Goal: Task Accomplishment & Management: Manage account settings

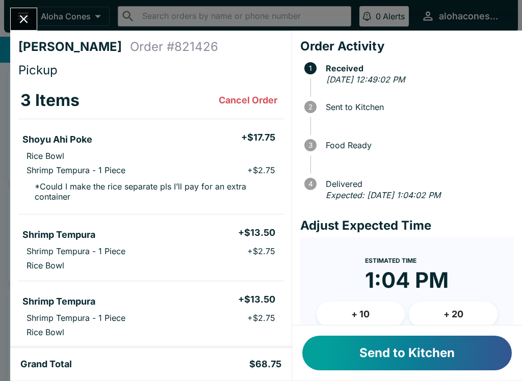
click at [365, 356] on button "Send to Kitchen" at bounding box center [407, 353] width 210 height 35
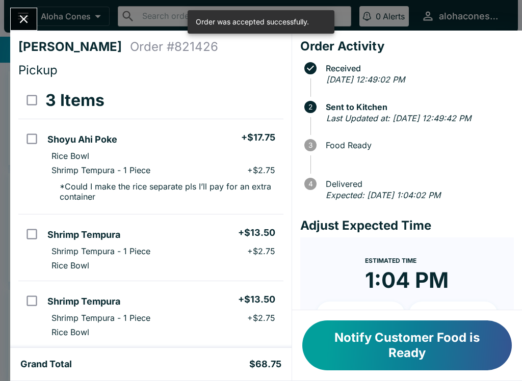
scroll to position [11, 0]
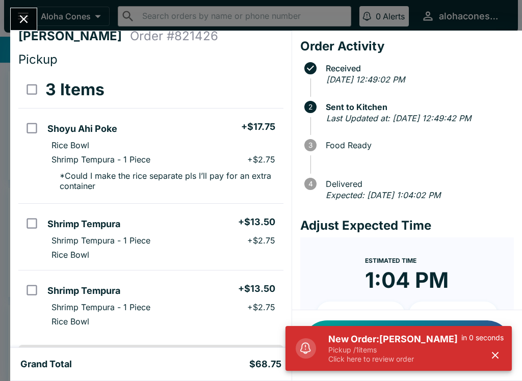
click at [359, 347] on p "Pickup / 1 items" at bounding box center [394, 350] width 133 height 9
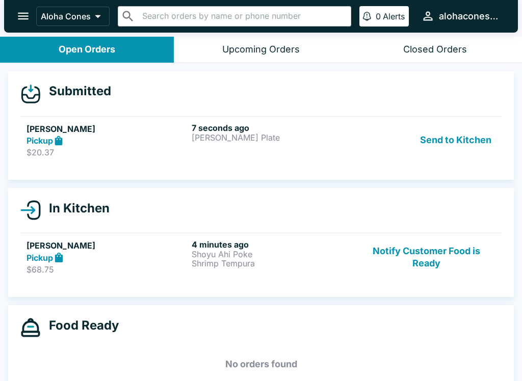
click at [239, 144] on div "7 seconds ago [PERSON_NAME] Plate" at bounding box center [272, 140] width 161 height 35
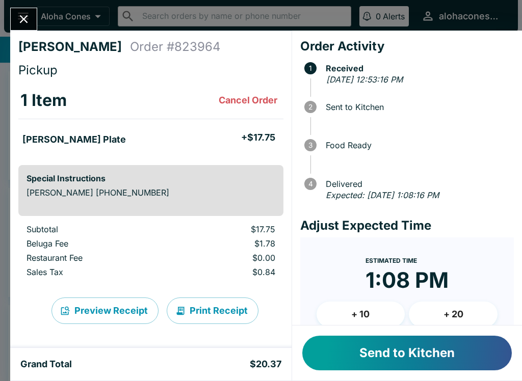
click at [362, 349] on button "Send to Kitchen" at bounding box center [407, 353] width 210 height 35
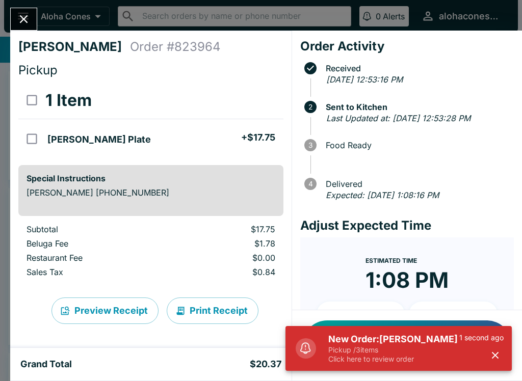
click at [396, 363] on p "Click here to review order" at bounding box center [393, 359] width 131 height 9
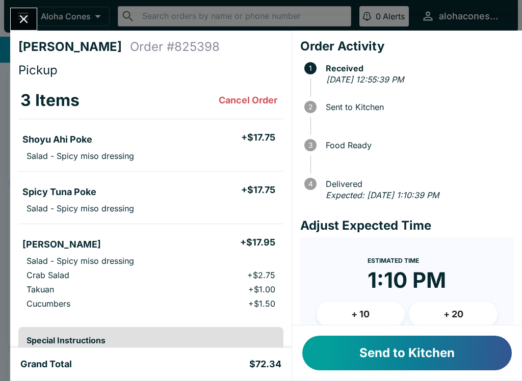
click at [397, 357] on button "Send to Kitchen" at bounding box center [407, 353] width 210 height 35
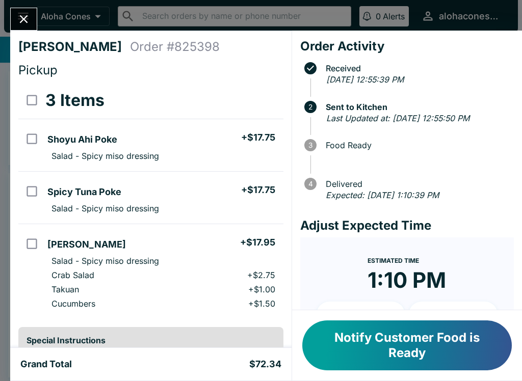
click at [23, 20] on icon "Close" at bounding box center [24, 19] width 8 height 8
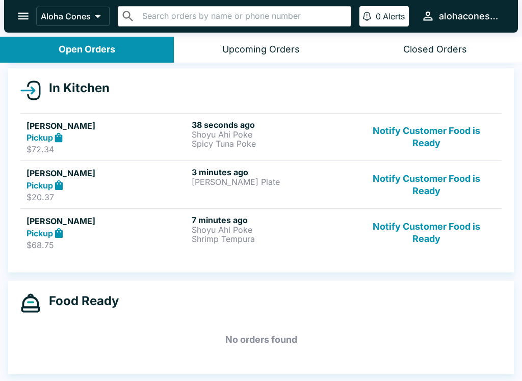
scroll to position [105, 0]
click at [274, 245] on div "7 minutes ago Shoyu Ahi Poke Shrimp Tempura" at bounding box center [272, 232] width 161 height 35
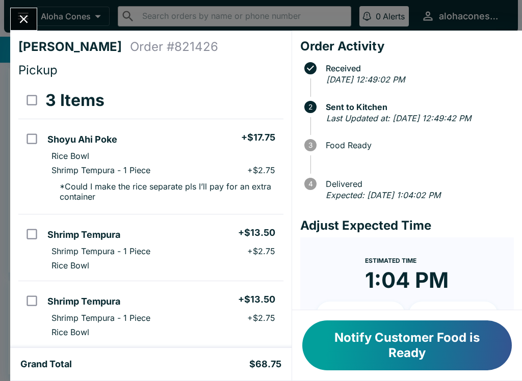
click at [18, 14] on icon "Close" at bounding box center [24, 19] width 14 height 14
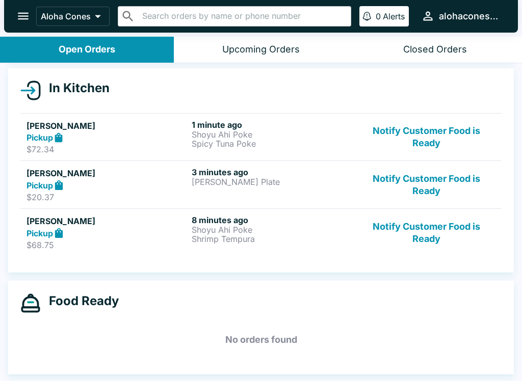
click at [135, 136] on div "Pickup" at bounding box center [107, 138] width 161 height 12
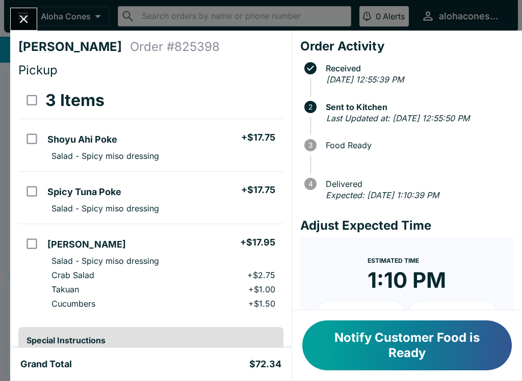
click at [30, 14] on icon "Close" at bounding box center [24, 19] width 14 height 14
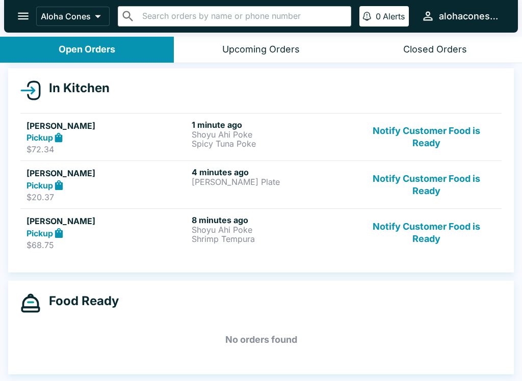
click at [55, 234] on icon at bounding box center [59, 233] width 12 height 12
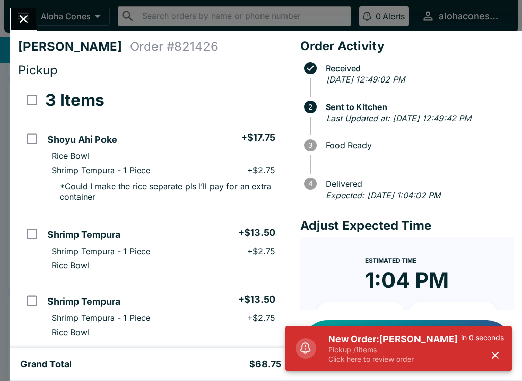
click at [390, 354] on p "Pickup / 1 items" at bounding box center [394, 350] width 133 height 9
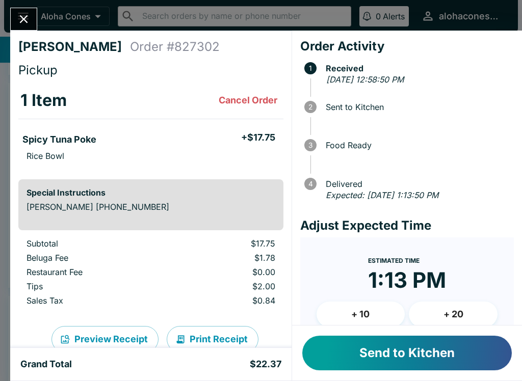
click at [382, 355] on button "Send to Kitchen" at bounding box center [407, 353] width 210 height 35
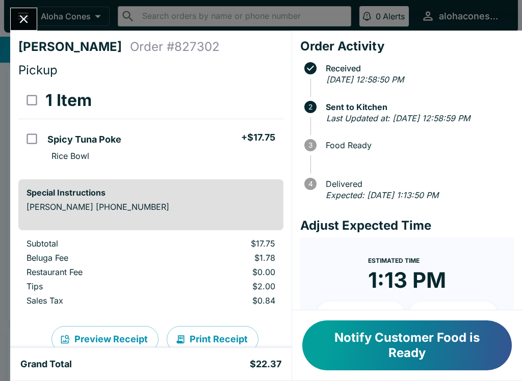
click at [25, 12] on button "Close" at bounding box center [24, 19] width 26 height 22
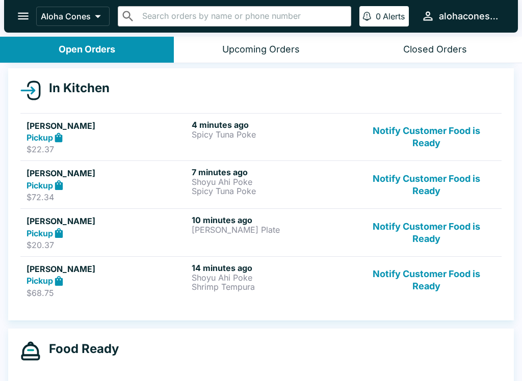
click at [274, 227] on p "[PERSON_NAME] Plate" at bounding box center [272, 229] width 161 height 9
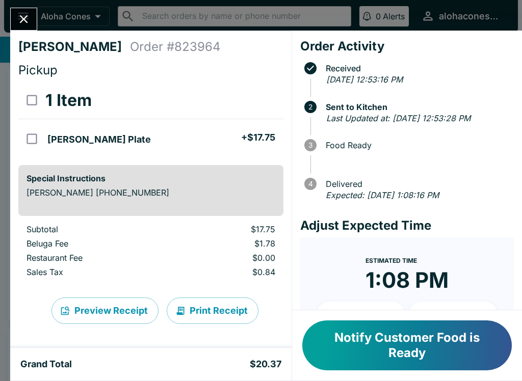
click at [19, 21] on icon "Close" at bounding box center [24, 19] width 14 height 14
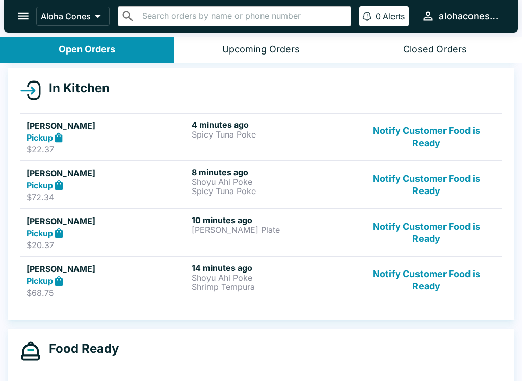
click at [287, 177] on p "Shoyu Ahi Poke" at bounding box center [272, 181] width 161 height 9
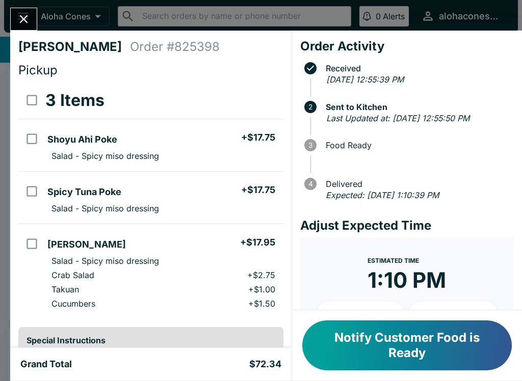
click at [25, 11] on button "Close" at bounding box center [24, 19] width 26 height 22
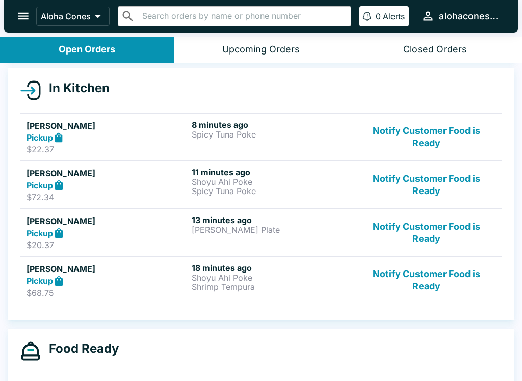
click at [262, 278] on p "Shoyu Ahi Poke" at bounding box center [272, 277] width 161 height 9
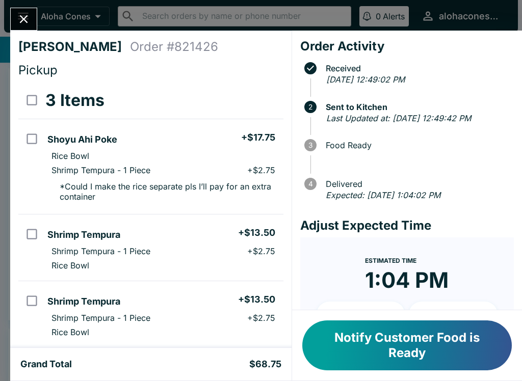
click at [421, 342] on button "Notify Customer Food is Ready" at bounding box center [407, 346] width 210 height 50
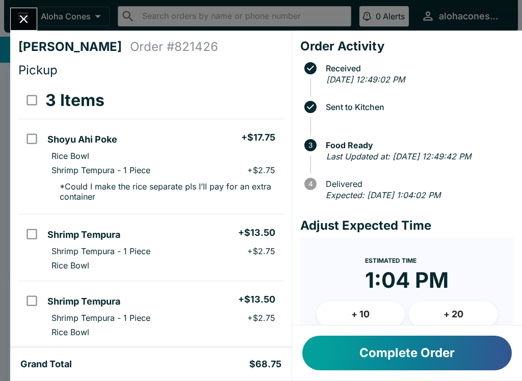
click at [414, 340] on button "Complete Order" at bounding box center [407, 353] width 210 height 35
click at [415, 339] on button "Complete Order" at bounding box center [407, 353] width 210 height 35
click at [409, 363] on button "Complete Order" at bounding box center [407, 353] width 210 height 35
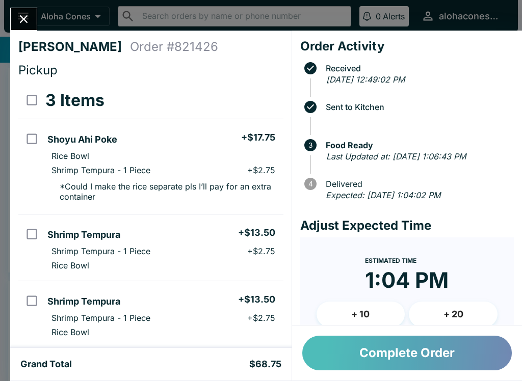
click at [397, 351] on button "Complete Order" at bounding box center [407, 353] width 210 height 35
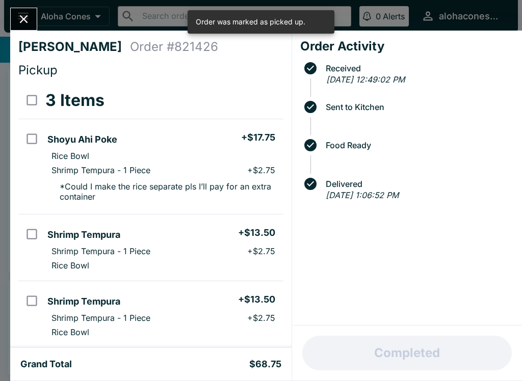
click at [28, 15] on icon "Close" at bounding box center [24, 19] width 14 height 14
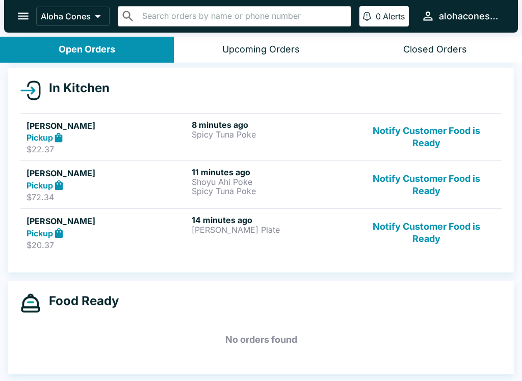
click at [279, 183] on p "Shoyu Ahi Poke" at bounding box center [272, 181] width 161 height 9
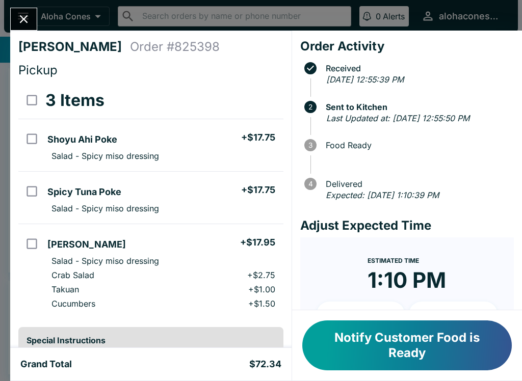
click at [15, 21] on button "Close" at bounding box center [24, 19] width 26 height 22
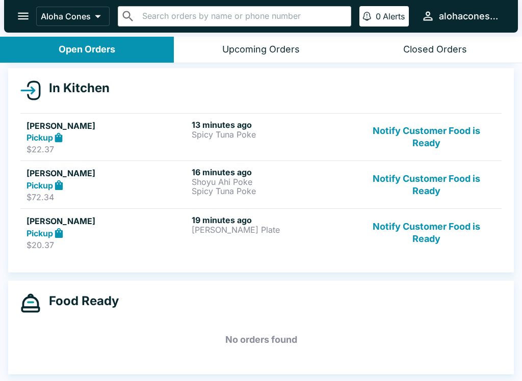
scroll to position [2, 0]
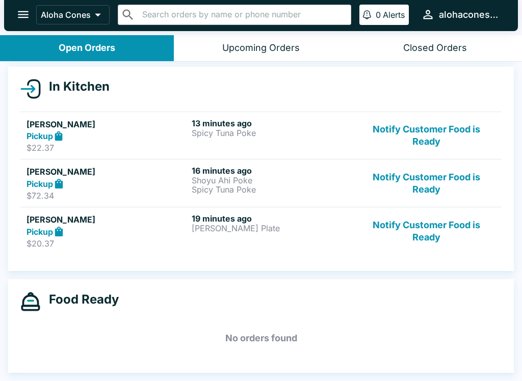
click at [267, 184] on p "Shoyu Ahi Poke" at bounding box center [272, 180] width 161 height 9
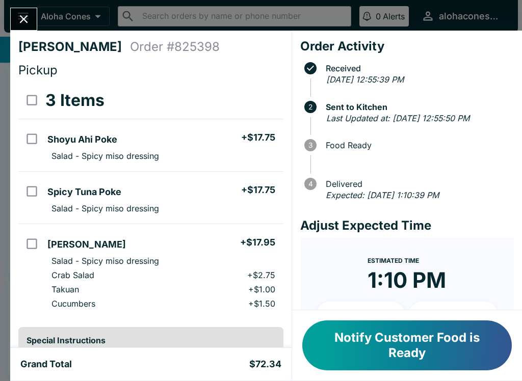
click at [419, 342] on button "Notify Customer Food is Ready" at bounding box center [407, 346] width 210 height 50
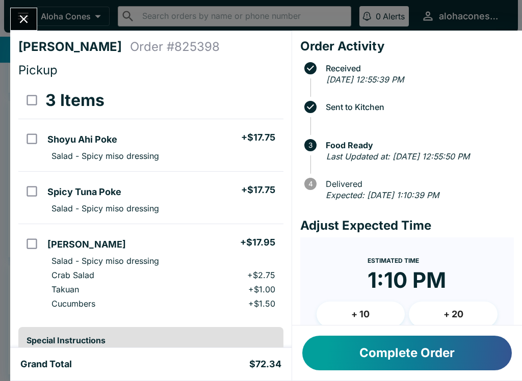
scroll to position [72, 0]
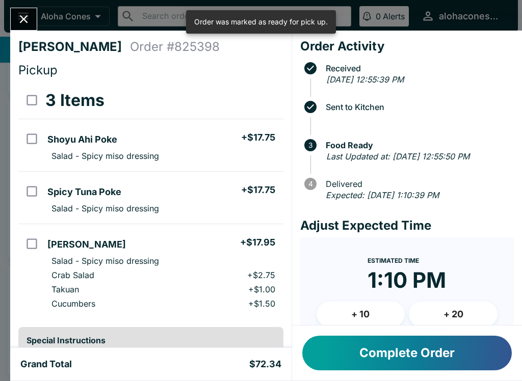
click at [442, 344] on button "Complete Order" at bounding box center [407, 353] width 210 height 35
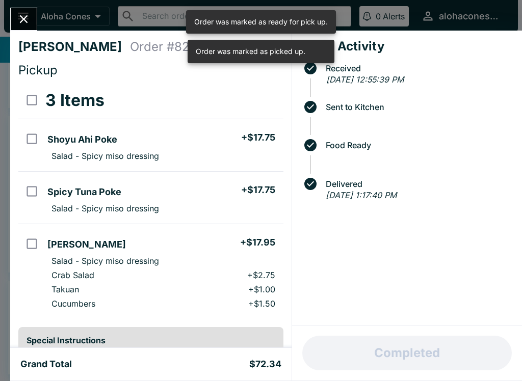
click at [24, 16] on icon "Close" at bounding box center [24, 19] width 14 height 14
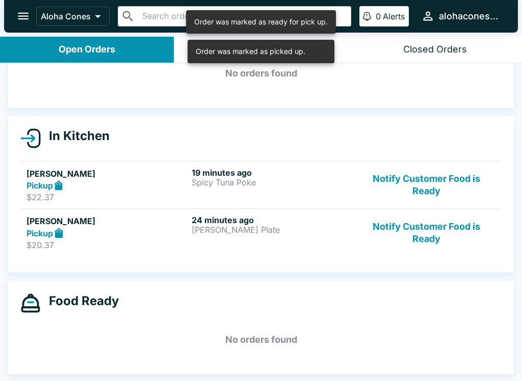
click at [415, 184] on button "Notify Customer Food is Ready" at bounding box center [426, 185] width 138 height 35
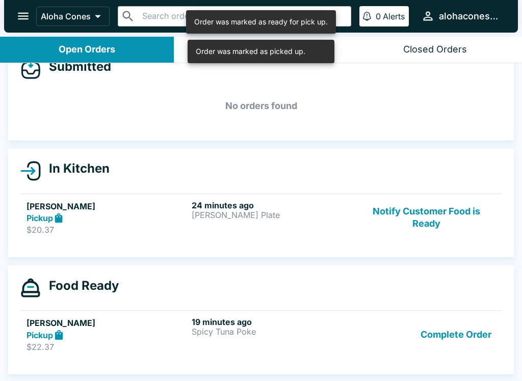
scroll to position [24, 0]
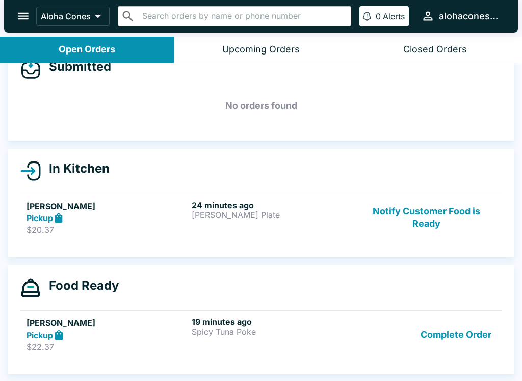
click at [433, 217] on button "Notify Customer Food is Ready" at bounding box center [426, 217] width 138 height 35
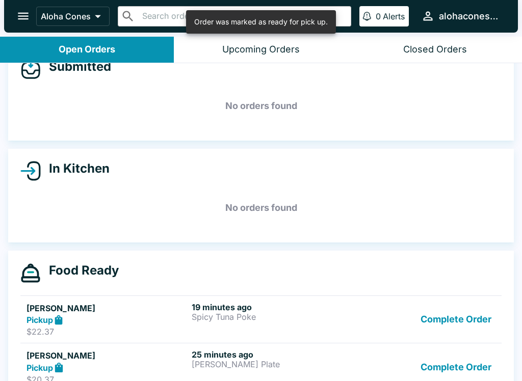
click at [456, 320] on button "Complete Order" at bounding box center [456, 319] width 79 height 35
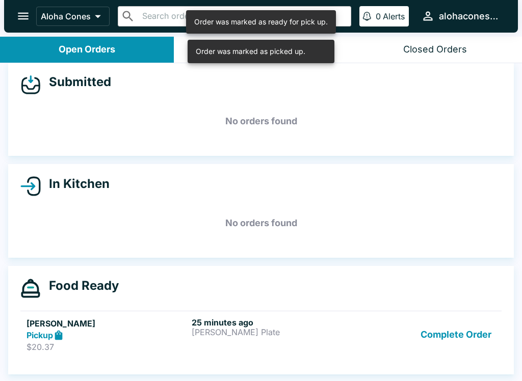
scroll to position [9, 0]
click at [459, 338] on button "Complete Order" at bounding box center [456, 335] width 79 height 35
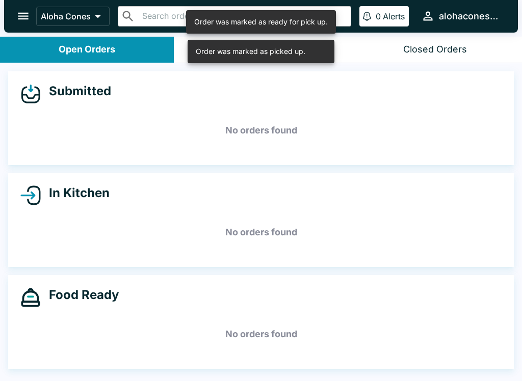
scroll to position [0, 0]
